Goal: Task Accomplishment & Management: Use online tool/utility

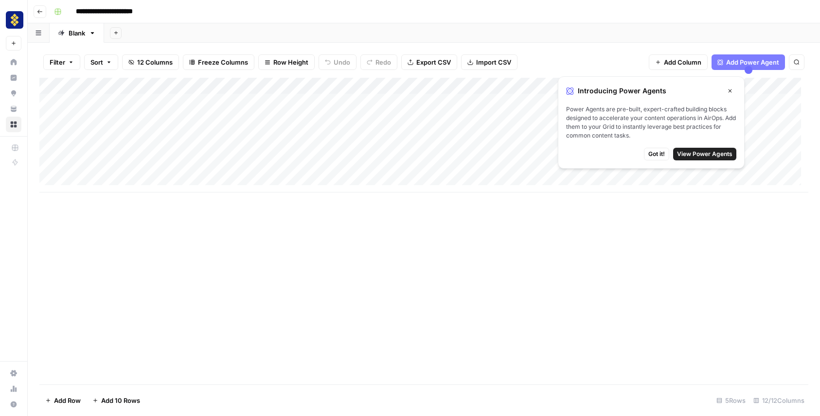
click at [732, 89] on icon "button" at bounding box center [730, 91] width 6 height 6
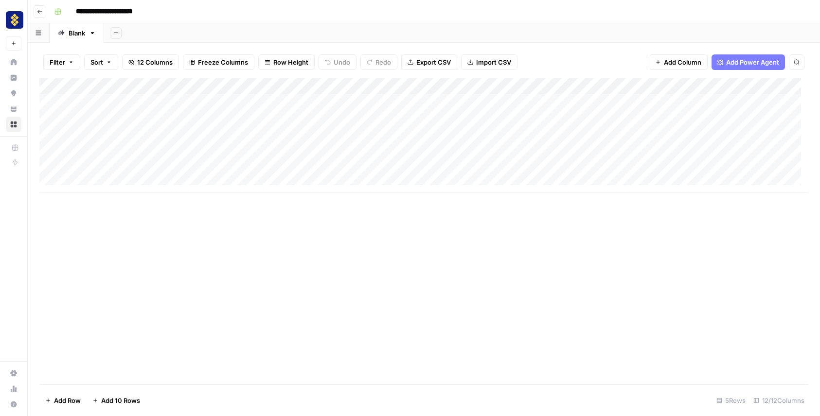
click at [151, 130] on div "Add Column" at bounding box center [423, 135] width 769 height 115
click at [164, 137] on div "Add Column" at bounding box center [423, 135] width 769 height 115
type input "**********"
click at [161, 167] on div "Add Column" at bounding box center [423, 135] width 769 height 115
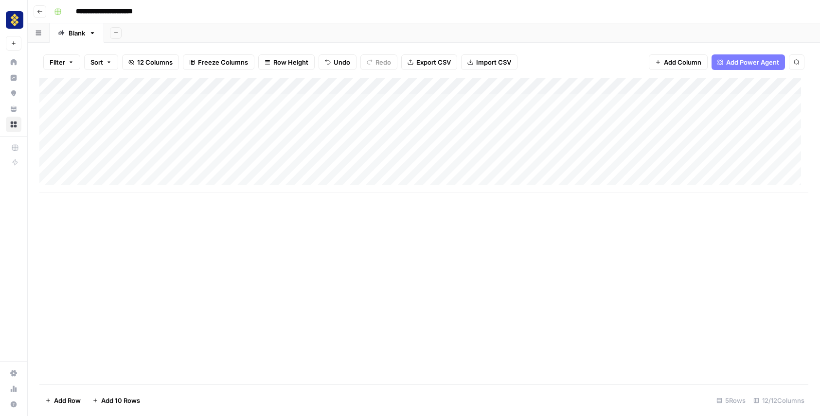
click at [352, 130] on div "Add Column" at bounding box center [423, 135] width 769 height 115
